Goal: Transaction & Acquisition: Purchase product/service

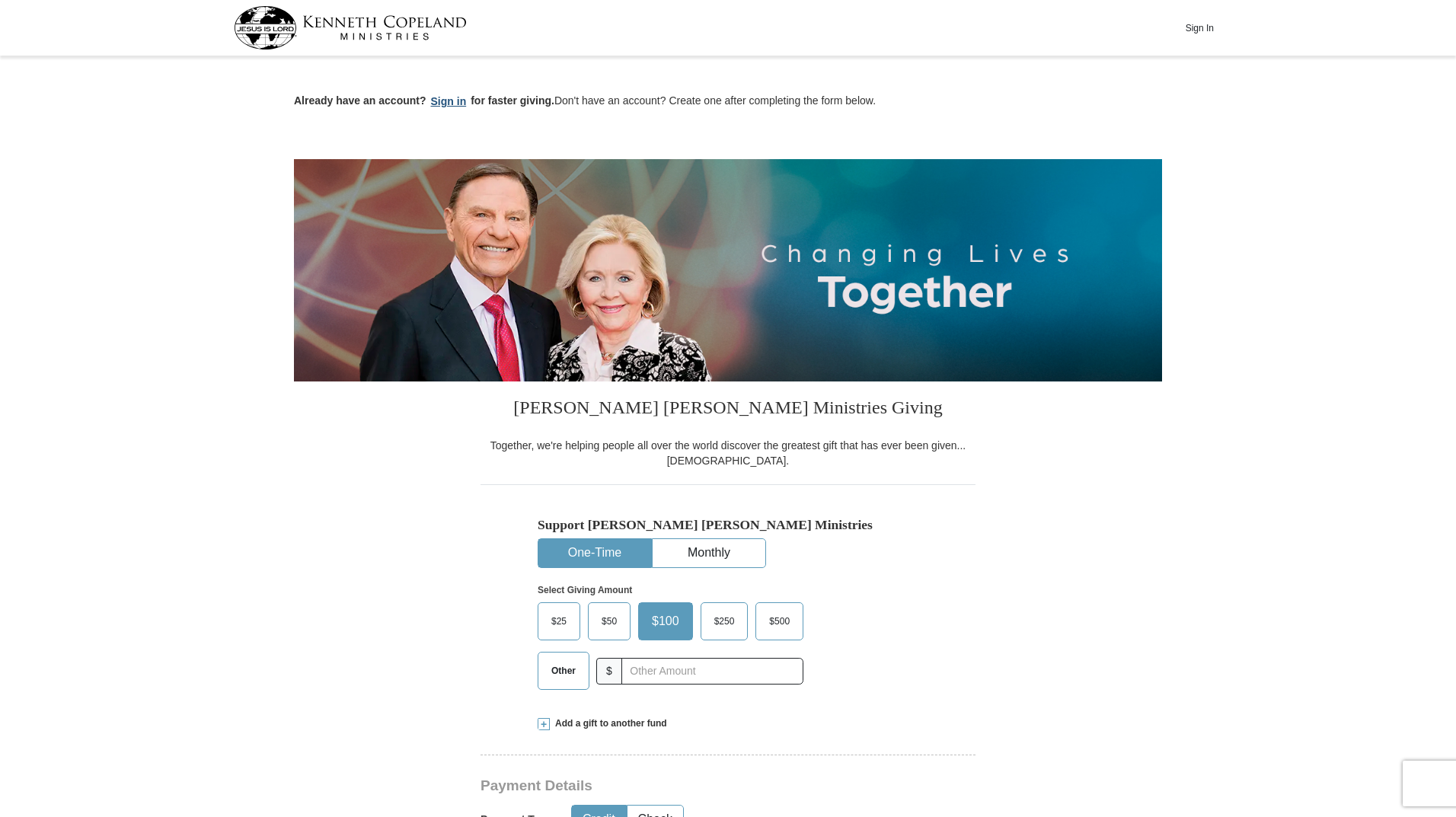
click at [451, 99] on button "Sign in" at bounding box center [449, 102] width 45 height 18
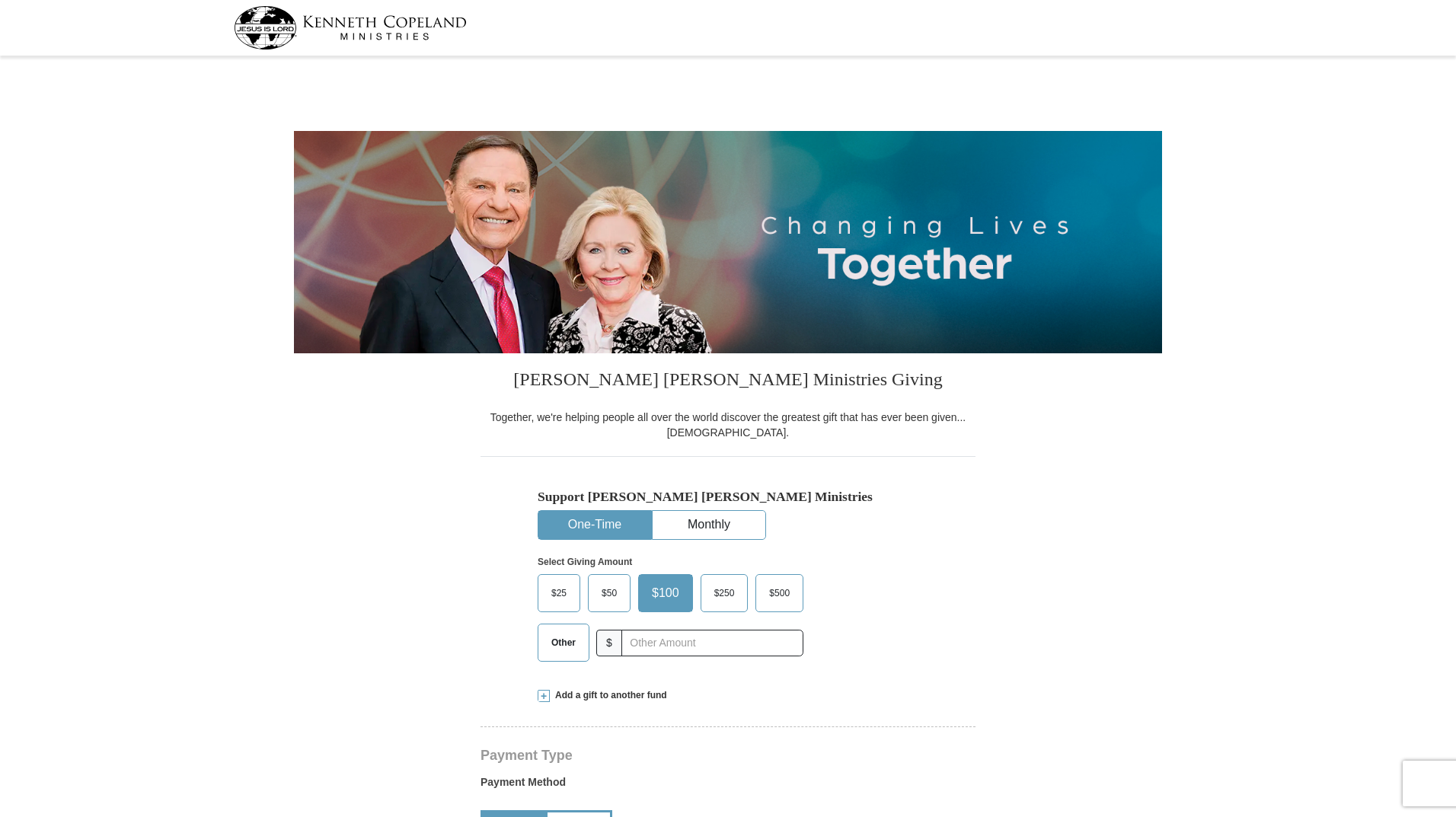
select select "SD"
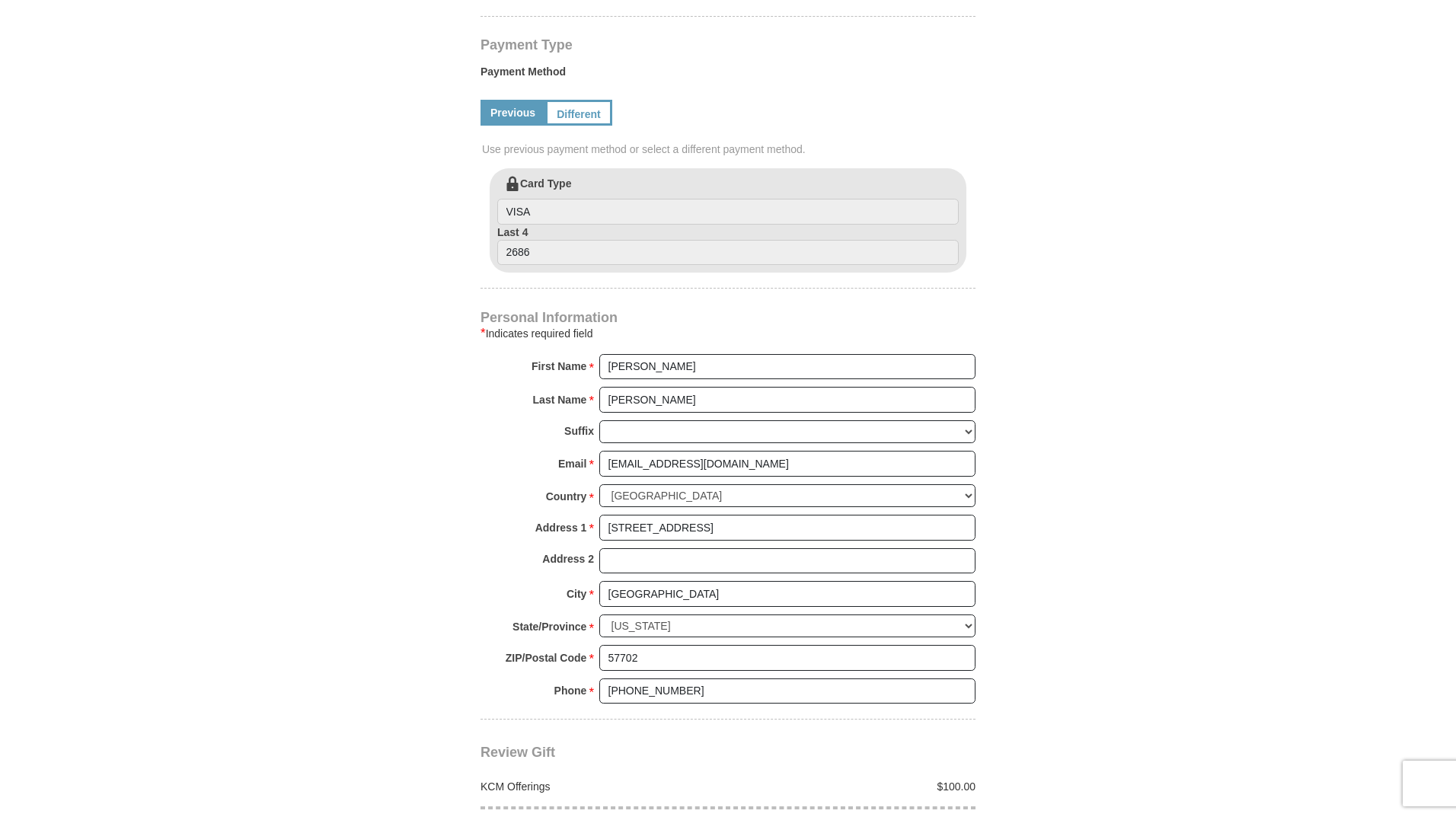
scroll to position [1066, 0]
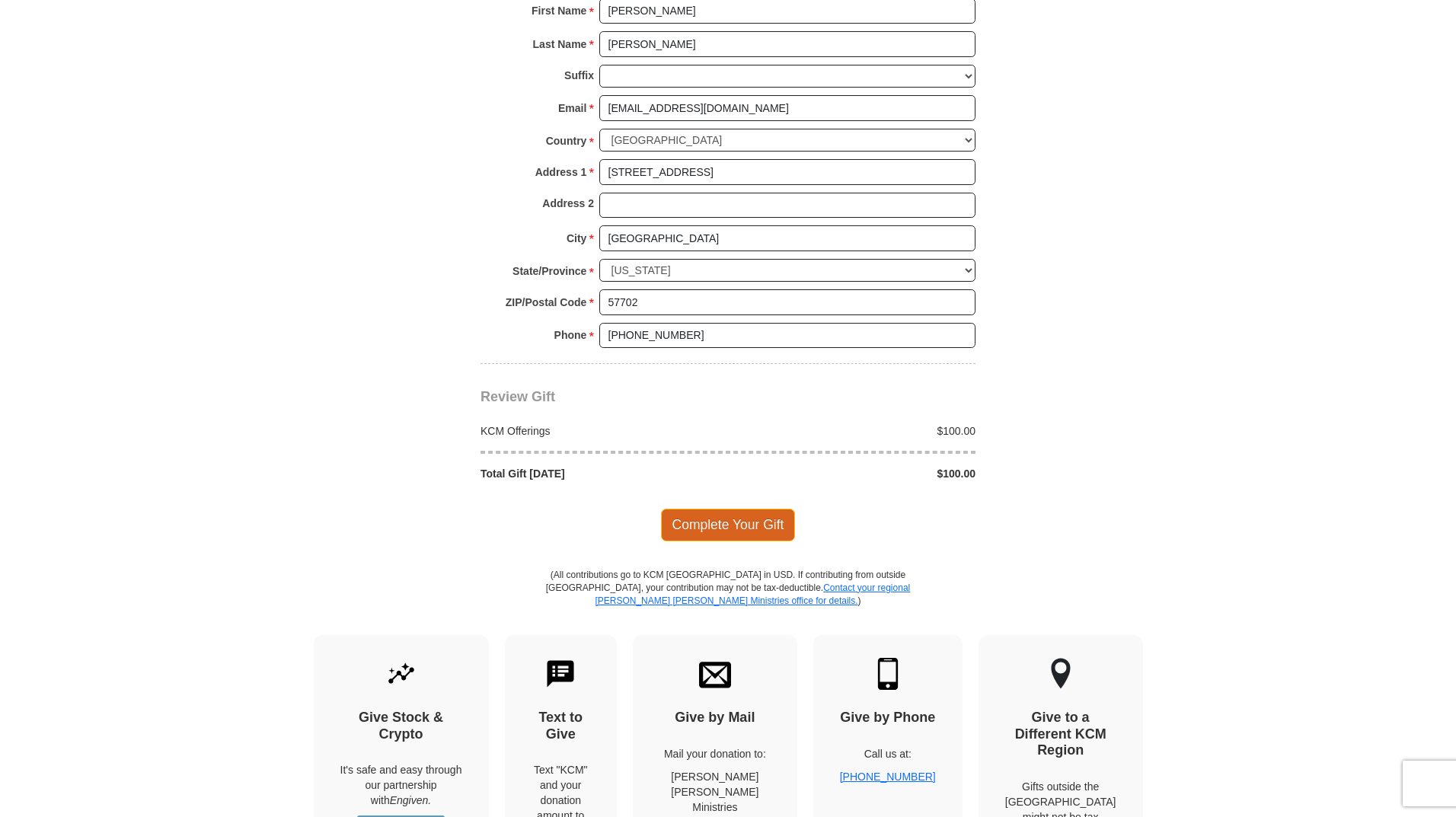
click at [745, 529] on span "Complete Your Gift" at bounding box center [728, 525] width 135 height 32
